Goal: Task Accomplishment & Management: Manage account settings

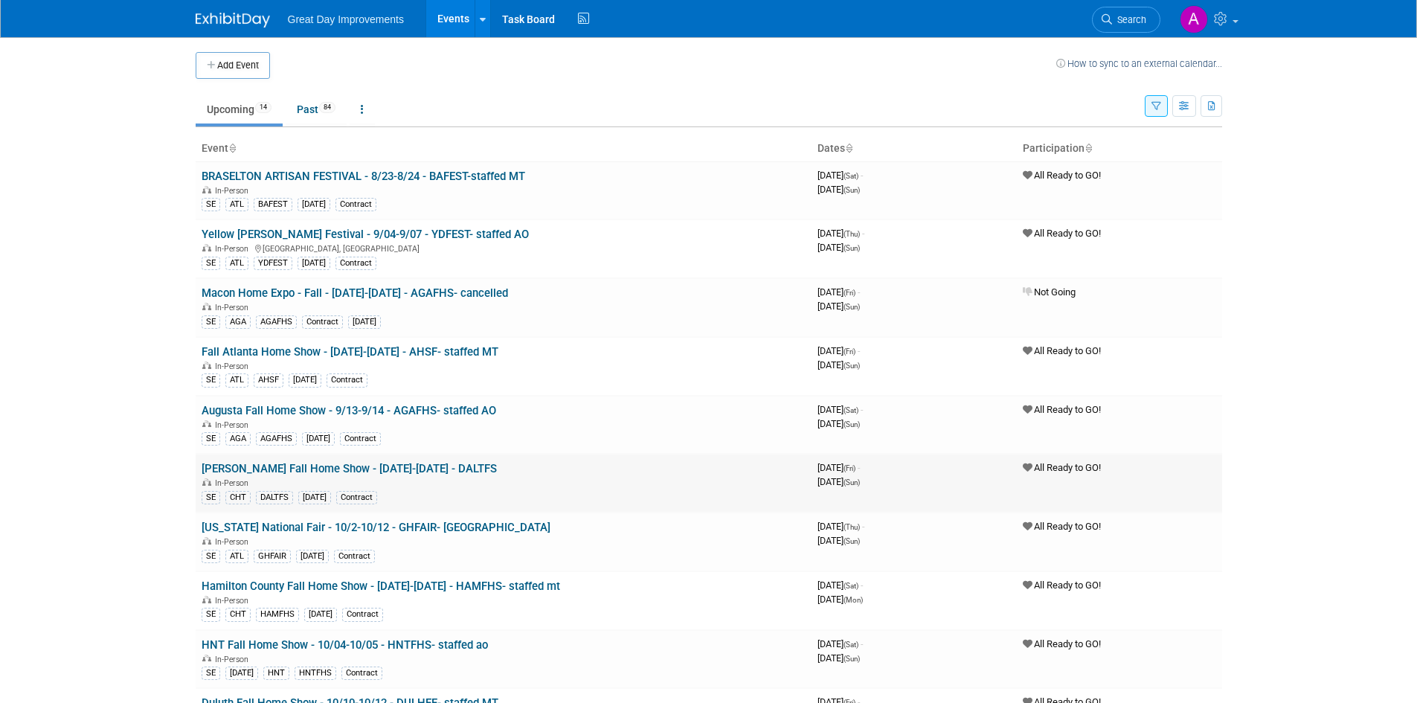
click at [378, 464] on link "[PERSON_NAME] Fall Home Show - [DATE]-[DATE] - DALTFS" at bounding box center [349, 468] width 295 height 13
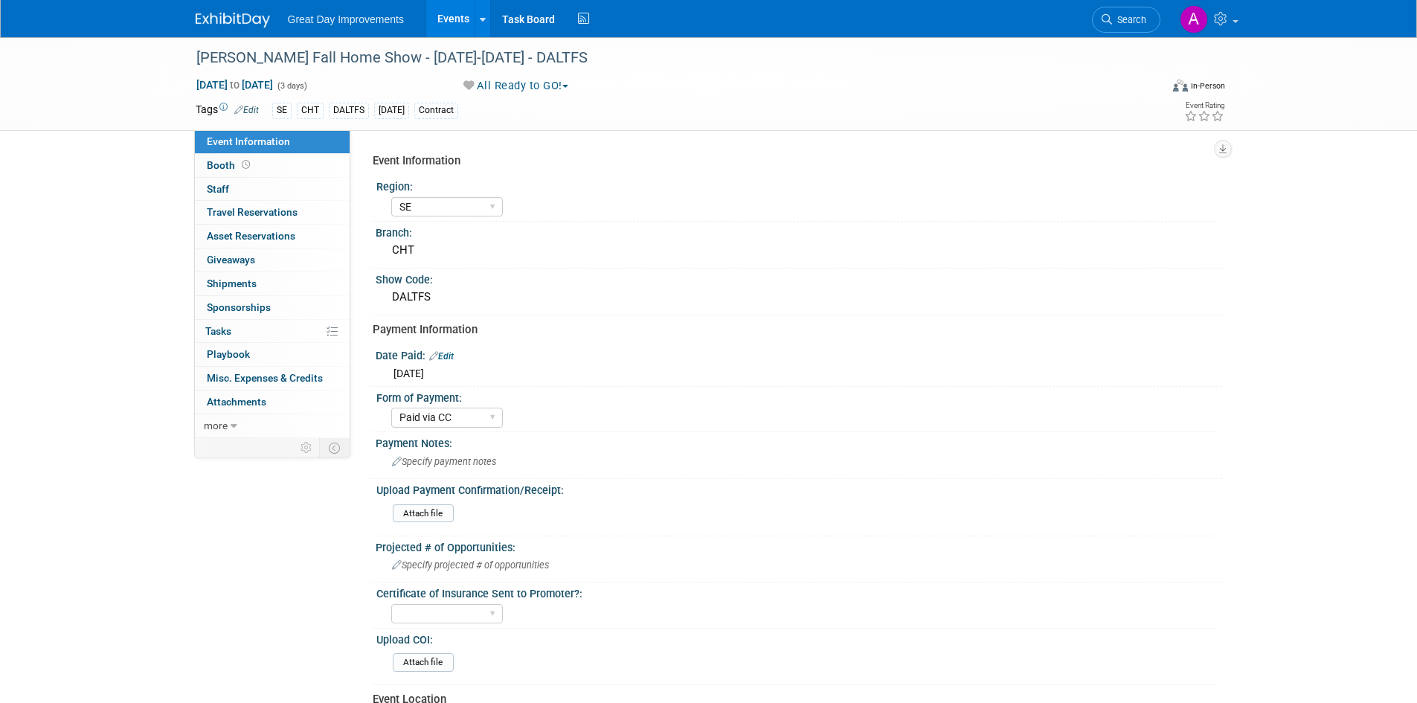
select select "SE"
select select "Paid via CC"
click at [497, 54] on div "[PERSON_NAME] Fall Home Show - [DATE]-[DATE] - DALTFS" at bounding box center [664, 58] width 947 height 27
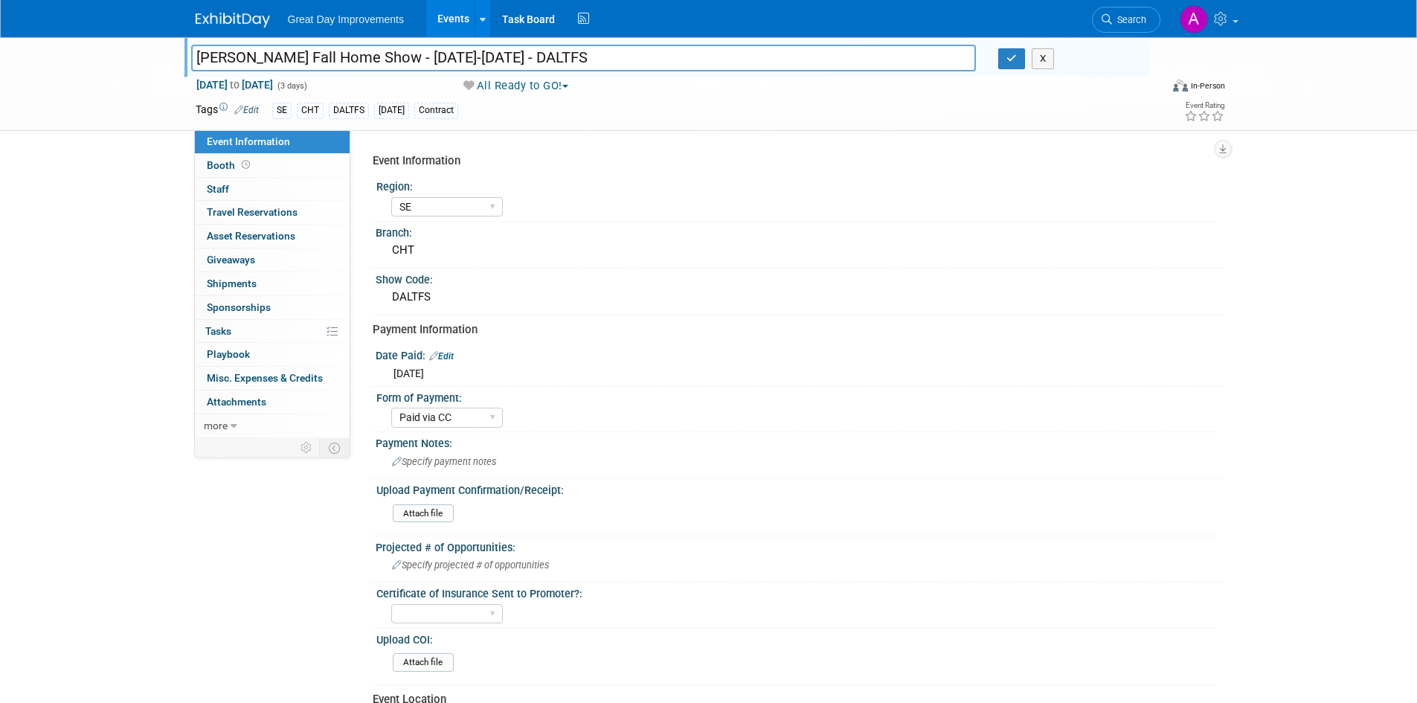
drag, startPoint x: 567, startPoint y: 57, endPoint x: 254, endPoint y: 59, distance: 313.1
click at [183, 59] on div "[PERSON_NAME] Fall Home Show - [DATE]-[DATE] - DALTFS" at bounding box center [584, 59] width 808 height 22
type input "Michelle Townsend (Promoter)"
click at [419, 60] on input "Michelle Townsend (Promoter)" at bounding box center [583, 58] width 785 height 26
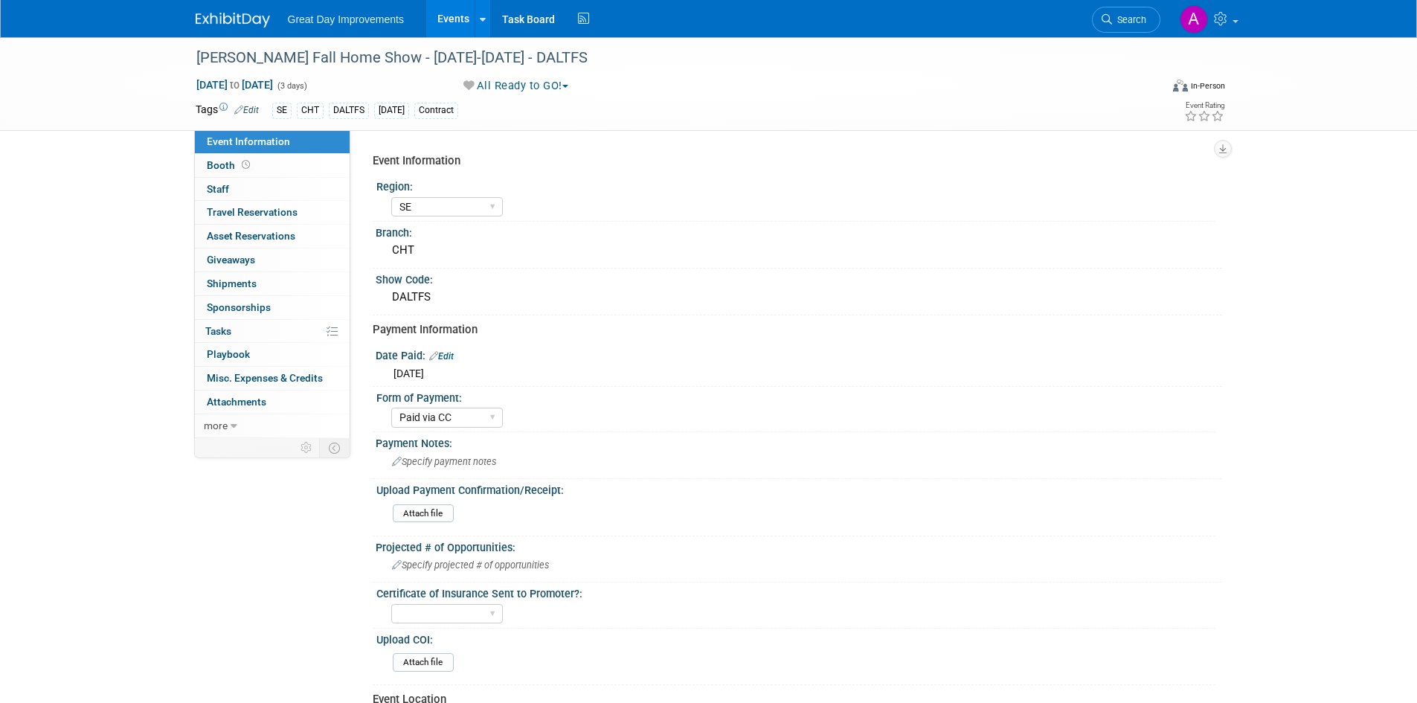
select select "SE"
select select "Paid via CC"
click at [510, 57] on div "[PERSON_NAME] Fall Home Show - [DATE]-[DATE] - DALTFS" at bounding box center [664, 58] width 947 height 27
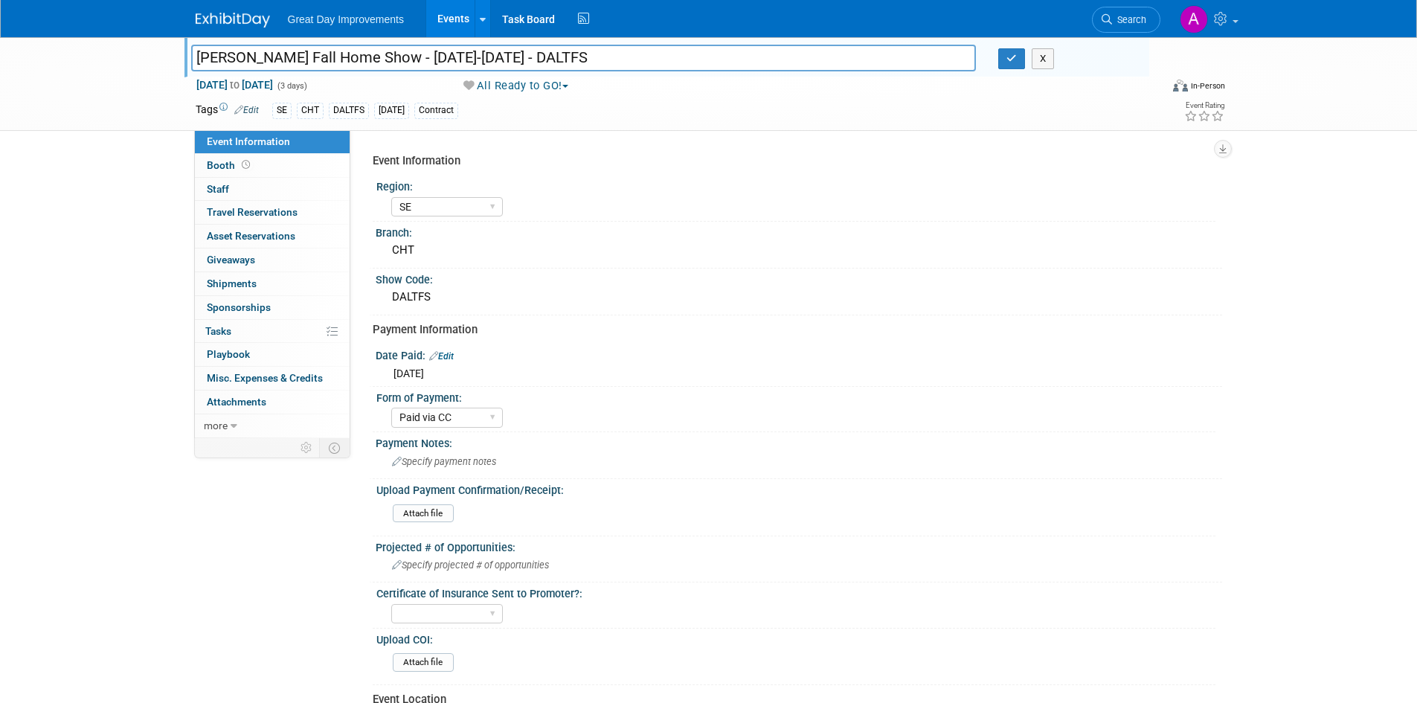
drag, startPoint x: 547, startPoint y: 52, endPoint x: 208, endPoint y: 55, distance: 339.1
click at [165, 55] on div "Dalton Fall Home Show - 9/19/25-9/21/25 - DALTFS Dalton Fall Home Show - 9/19/2…" at bounding box center [708, 84] width 1417 height 94
